Goal: Navigation & Orientation: Find specific page/section

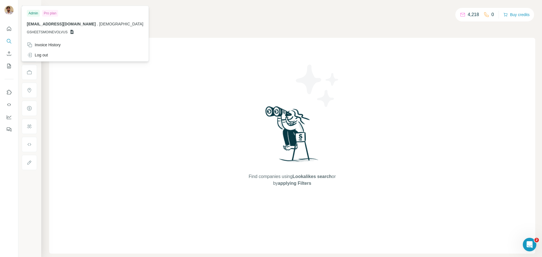
click at [11, 8] on img at bounding box center [9, 10] width 9 height 9
click at [57, 45] on div "Invoice History" at bounding box center [44, 45] width 34 height 6
click at [52, 13] on div "Pro plan" at bounding box center [50, 13] width 16 height 7
click at [36, 12] on div "Admin" at bounding box center [33, 13] width 13 height 7
click at [9, 30] on icon "Quick start" at bounding box center [9, 29] width 4 height 4
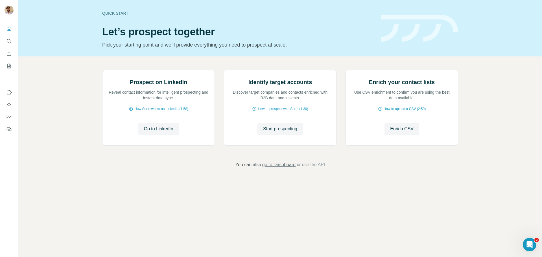
click at [280, 168] on span "go to Dashboard" at bounding box center [278, 164] width 33 height 7
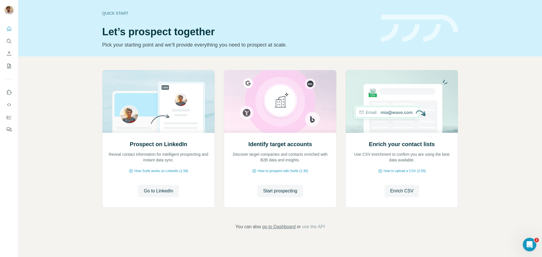
click at [280, 226] on span "go to Dashboard" at bounding box center [278, 227] width 33 height 7
